Goal: Task Accomplishment & Management: Use online tool/utility

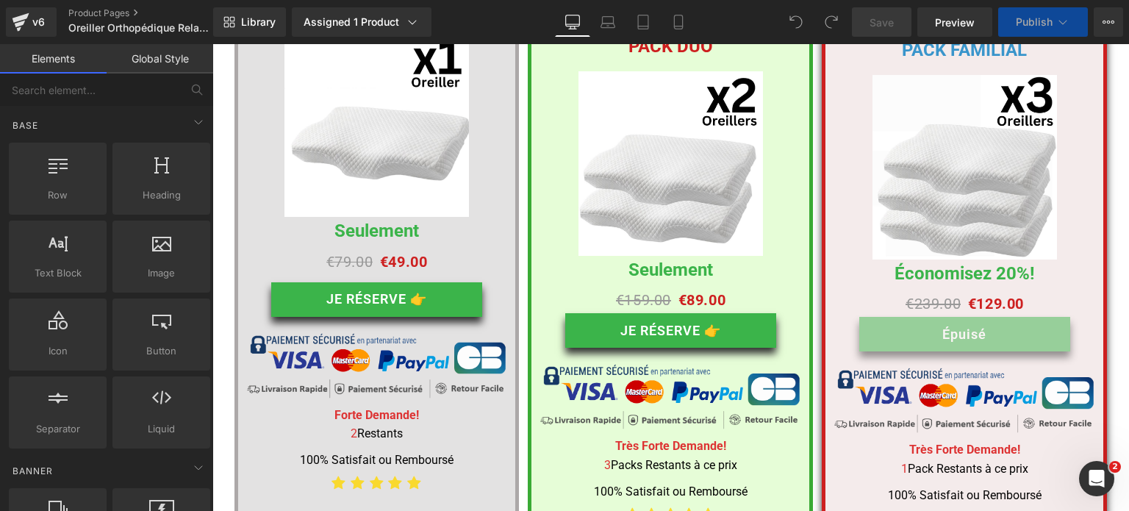
scroll to position [7680, 0]
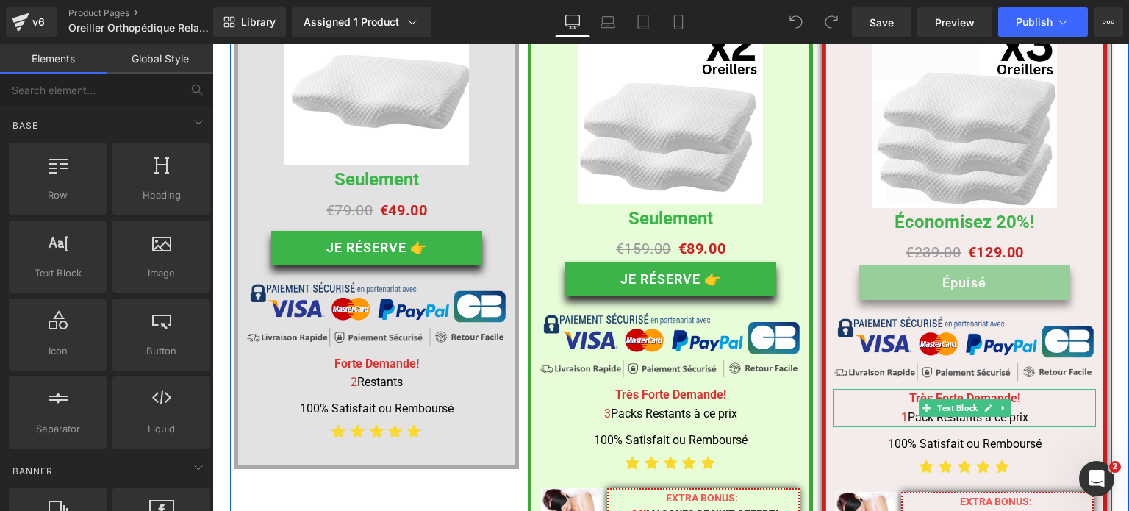
click at [901, 410] on font "1" at bounding box center [904, 417] width 7 height 14
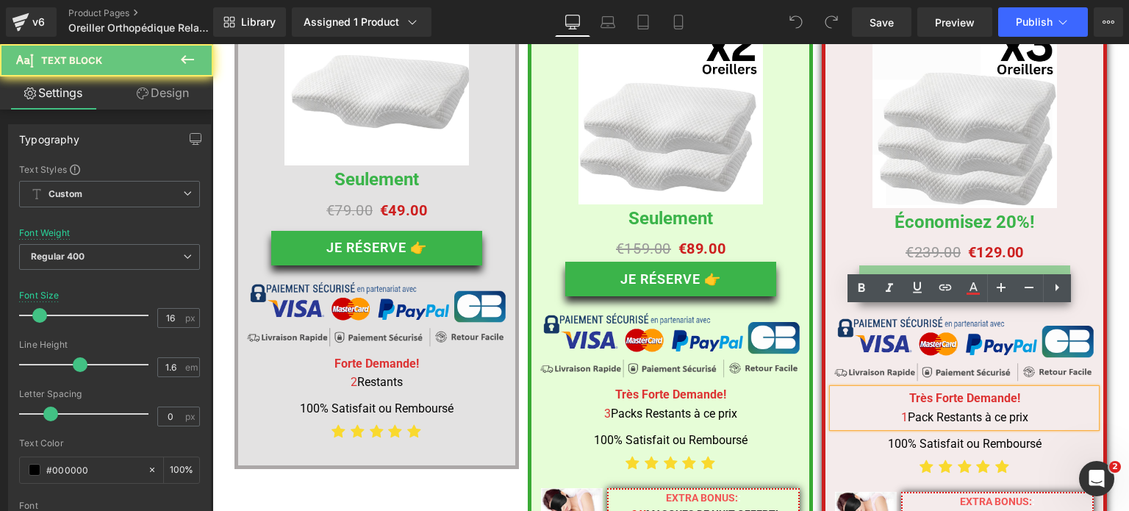
click at [901, 410] on font "1" at bounding box center [904, 417] width 7 height 14
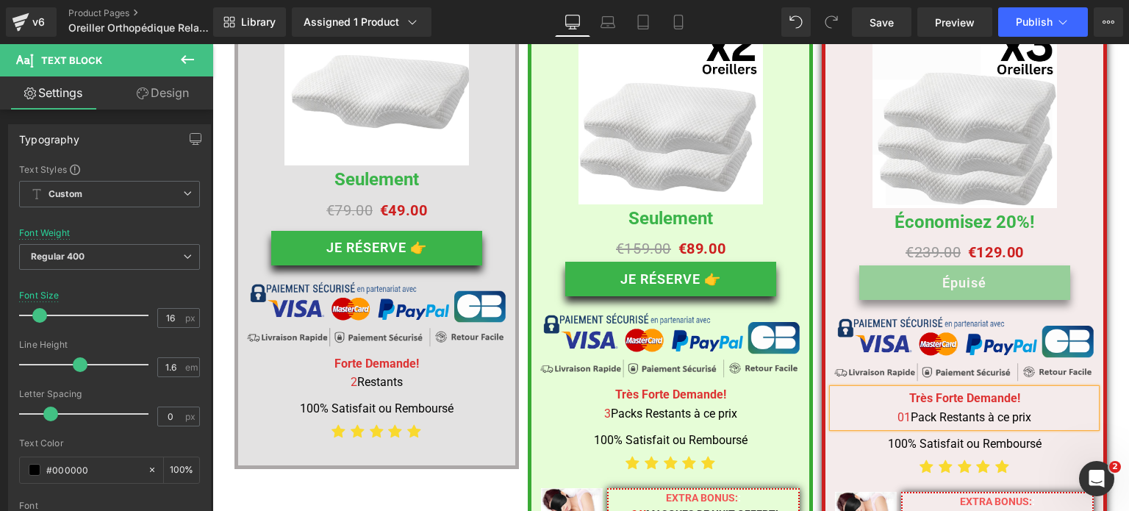
click at [900, 410] on font "01" at bounding box center [904, 417] width 13 height 14
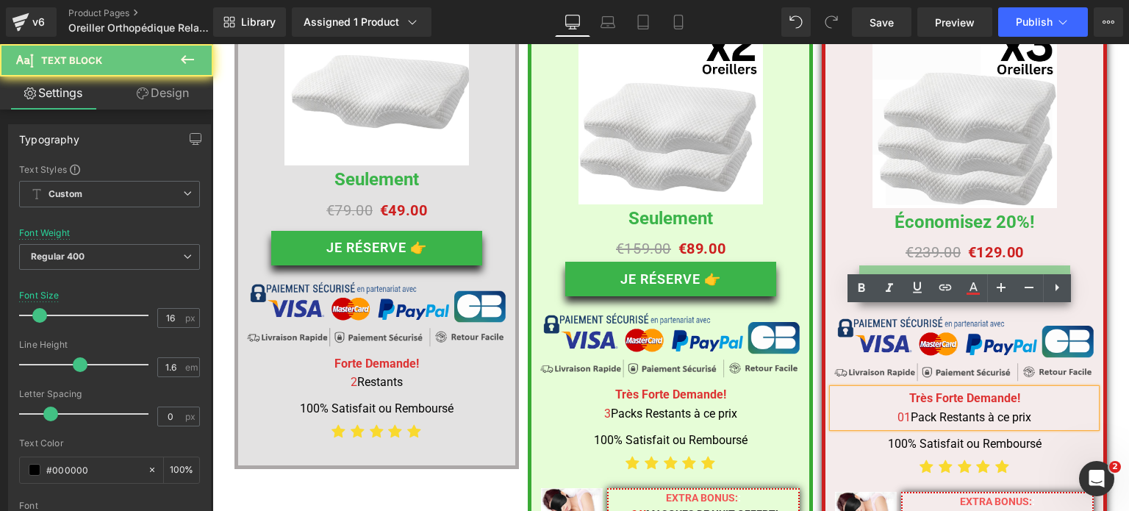
click at [900, 410] on font "01" at bounding box center [904, 417] width 13 height 14
click at [901, 410] on font "01" at bounding box center [904, 417] width 13 height 14
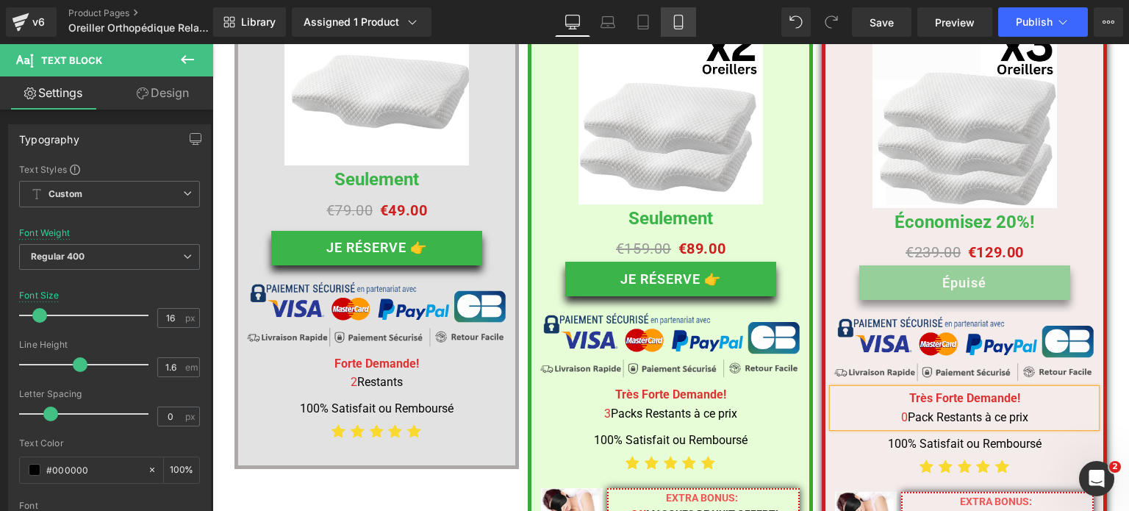
click at [676, 21] on icon at bounding box center [678, 22] width 15 height 15
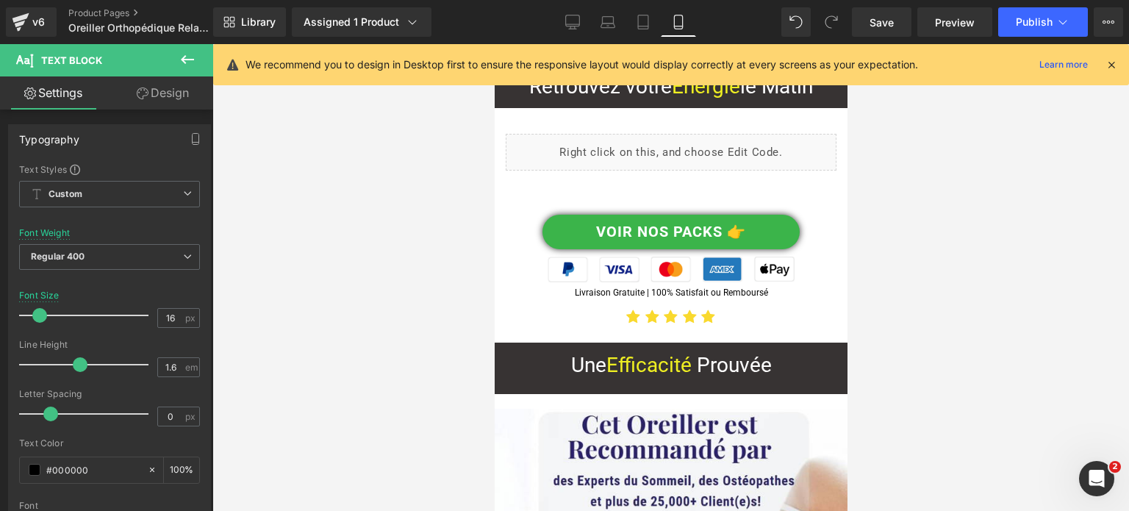
scroll to position [0, 0]
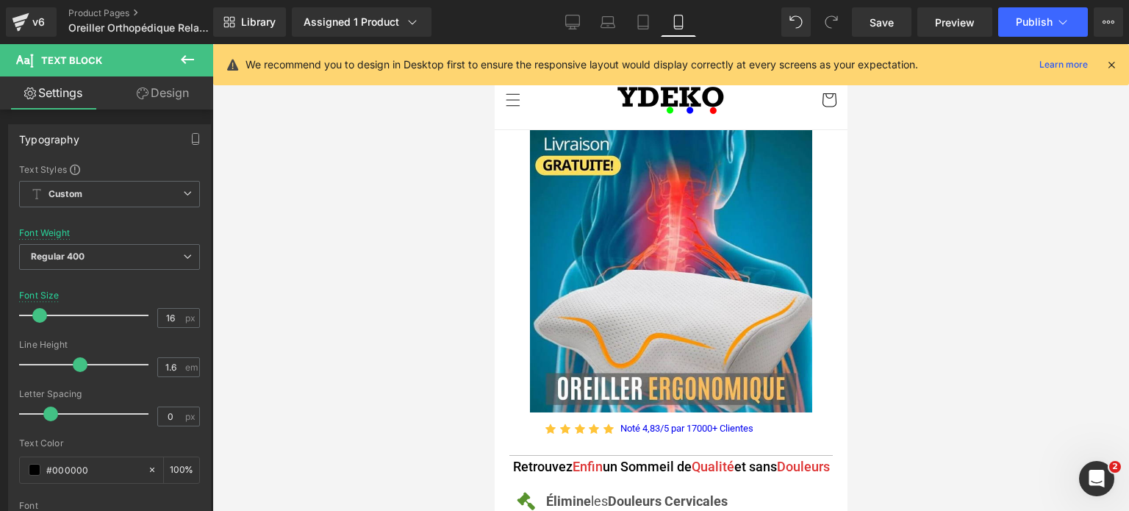
click at [1114, 61] on icon at bounding box center [1111, 64] width 13 height 13
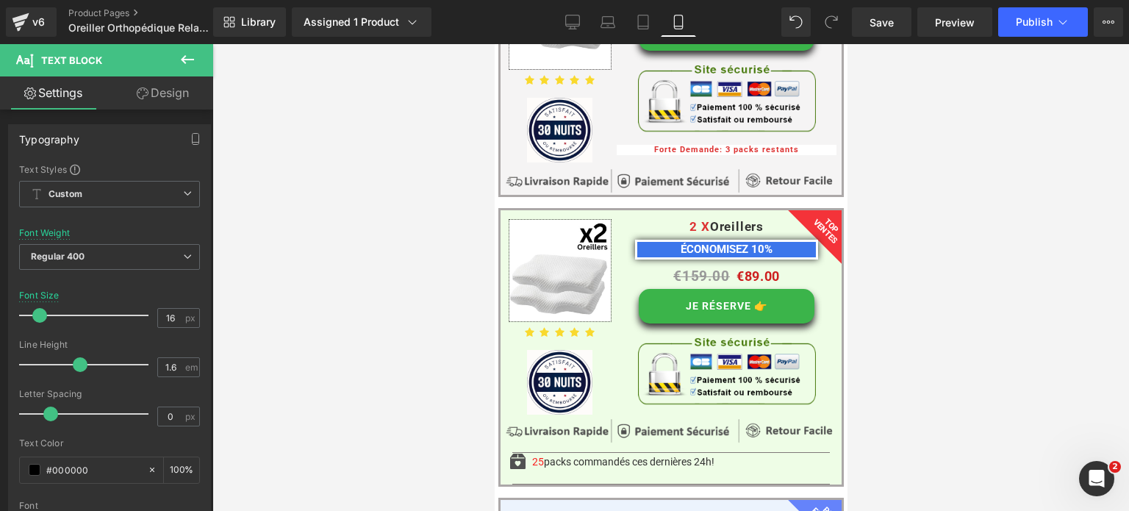
scroll to position [11528, 0]
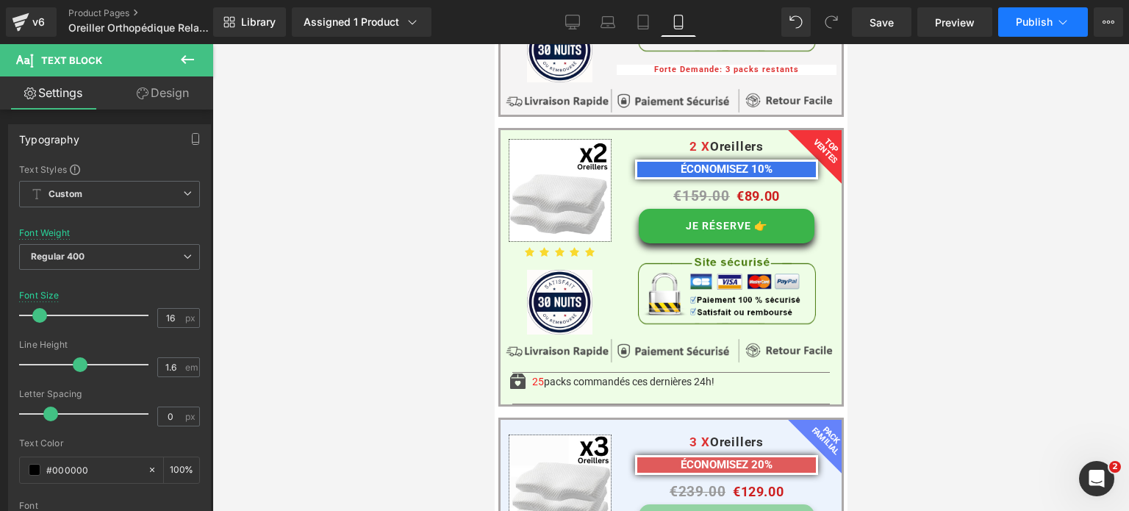
click at [1026, 21] on span "Publish" at bounding box center [1034, 22] width 37 height 12
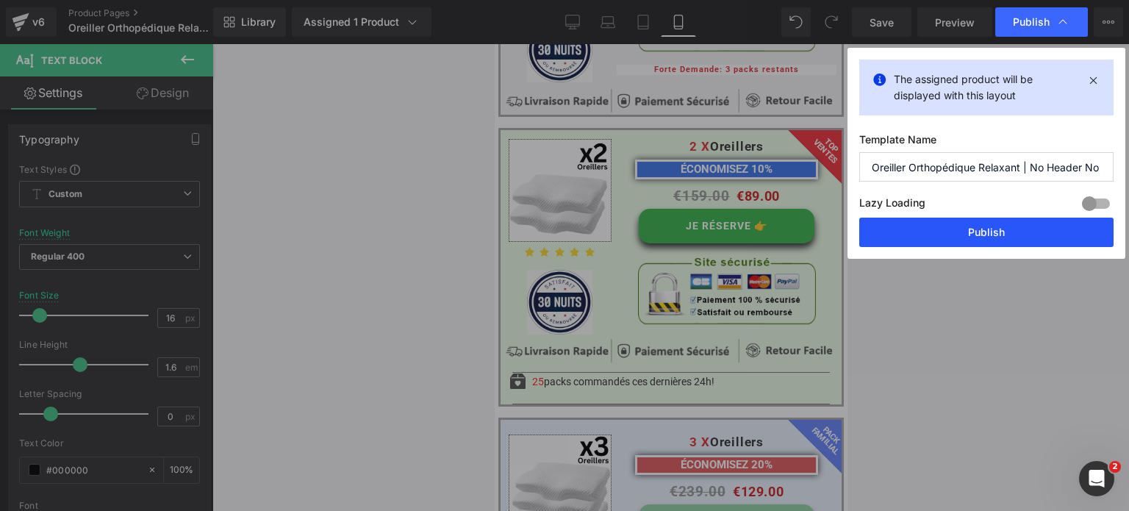
click at [980, 232] on button "Publish" at bounding box center [986, 232] width 254 height 29
